Goal: Find specific page/section: Find specific page/section

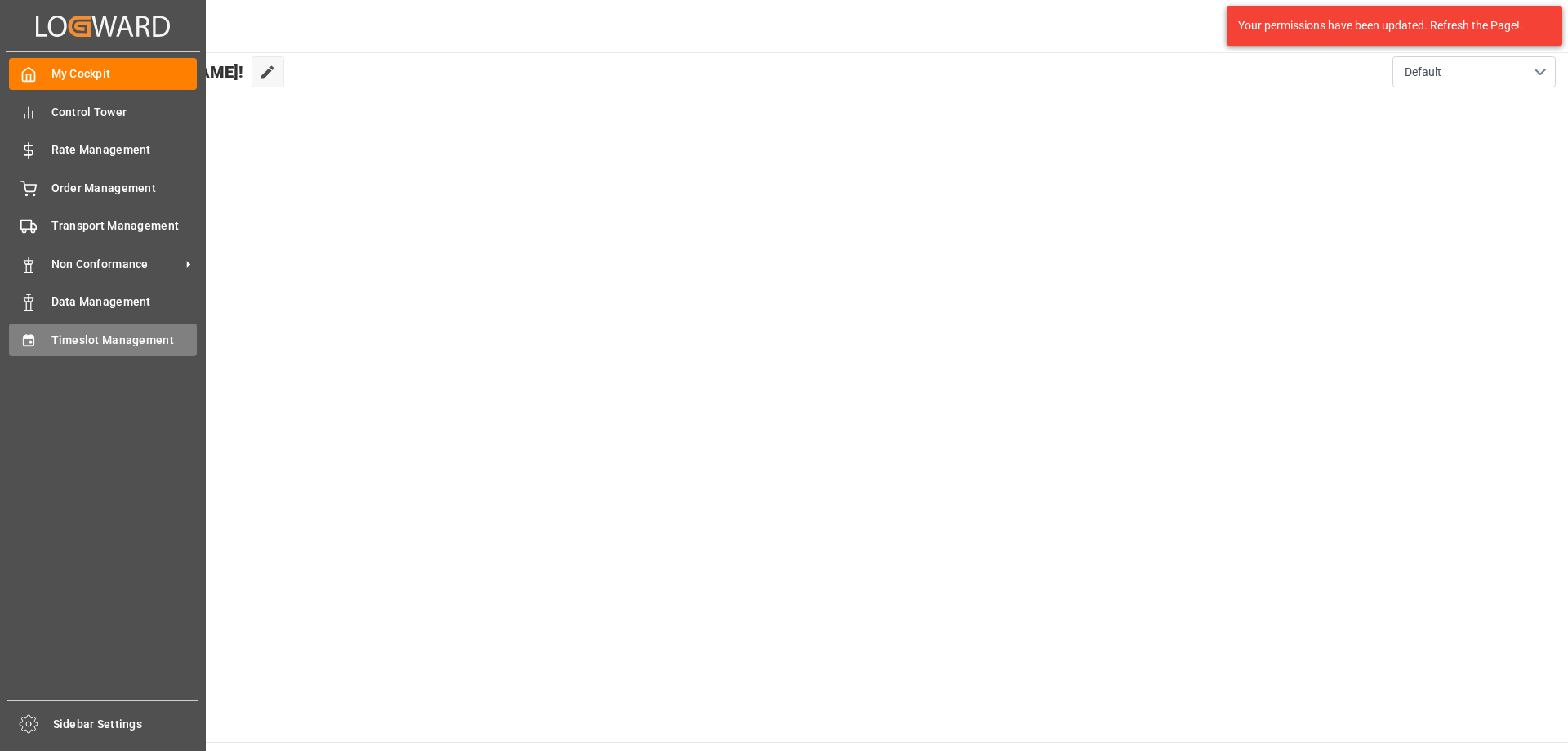
click at [70, 337] on span "Timeslot Management" at bounding box center [124, 340] width 146 height 17
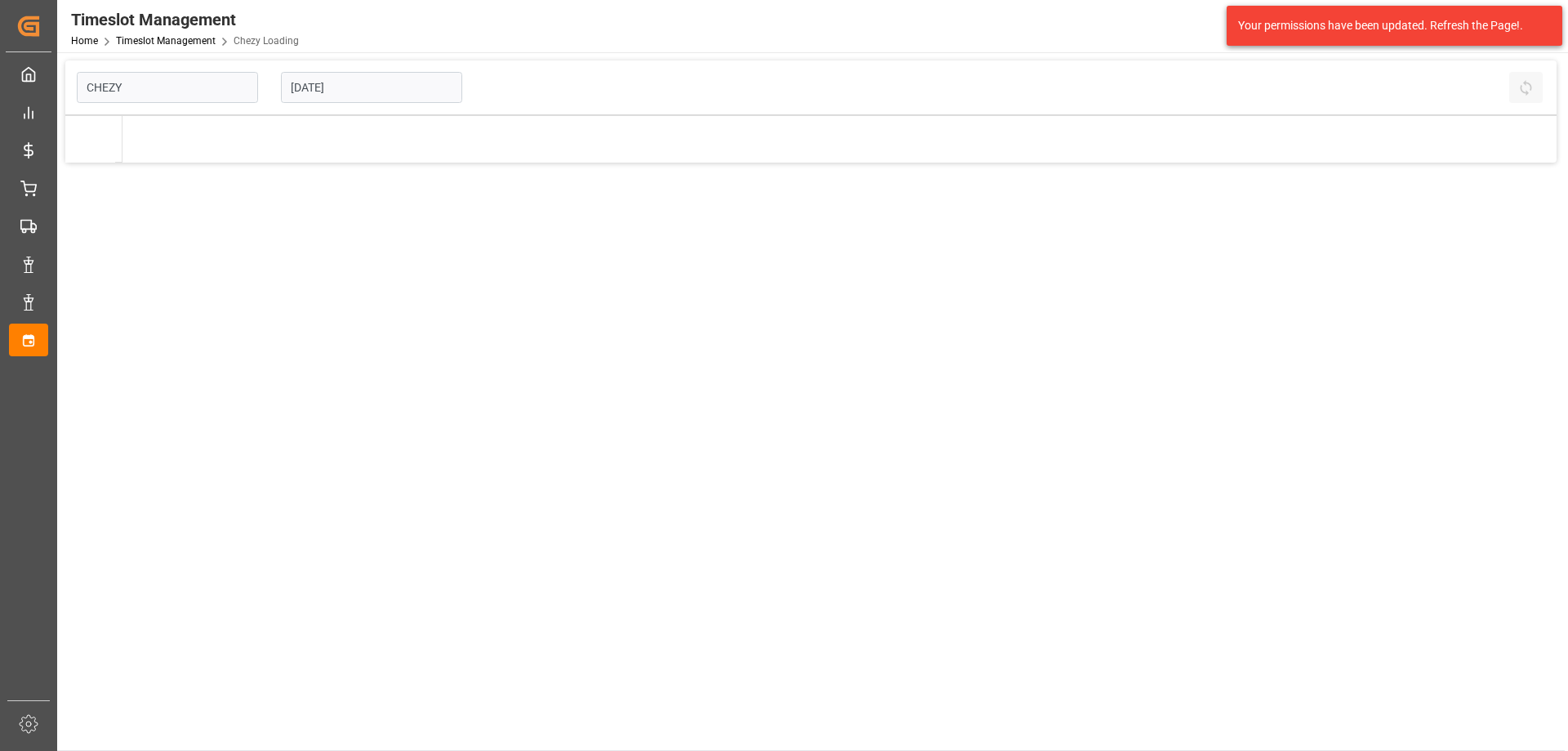
type input "Chezy Loading"
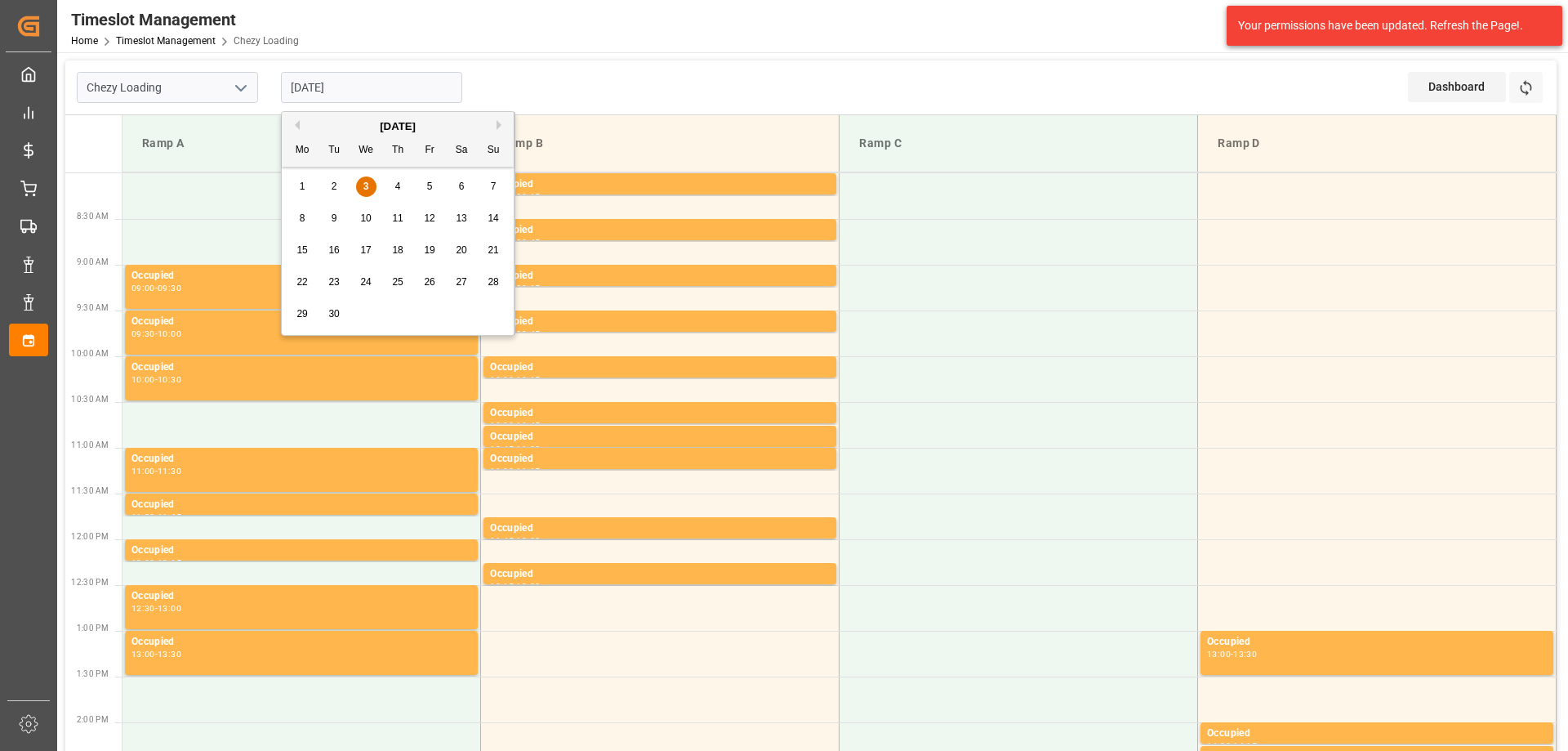
click at [378, 94] on input "[DATE]" at bounding box center [372, 87] width 181 height 31
click at [395, 177] on div "4" at bounding box center [397, 187] width 20 height 20
type input "[DATE]"
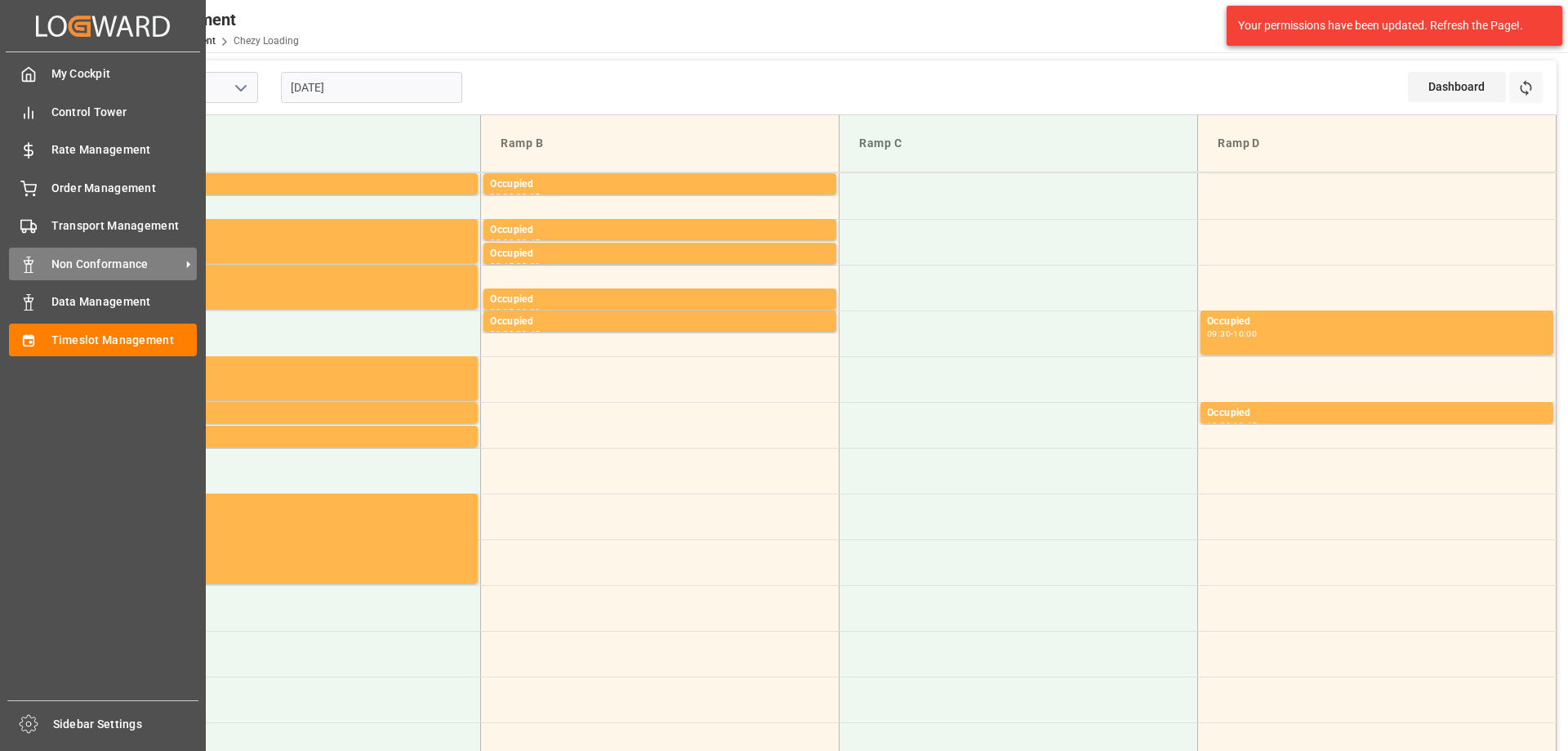
click at [114, 265] on span "Non Conformance" at bounding box center [115, 264] width 129 height 17
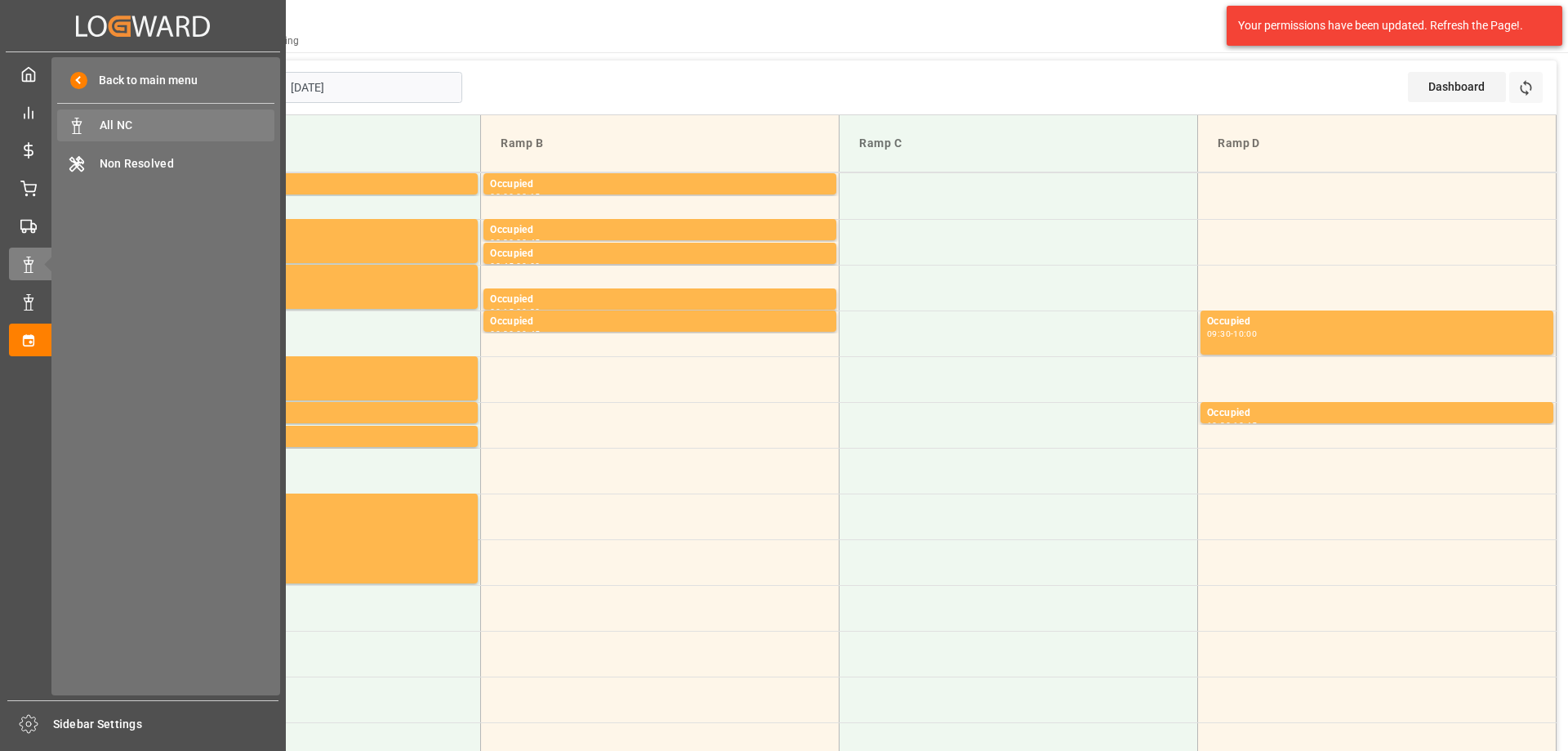
click at [188, 123] on span "All NC" at bounding box center [188, 126] width 175 height 17
